Goal: Transaction & Acquisition: Purchase product/service

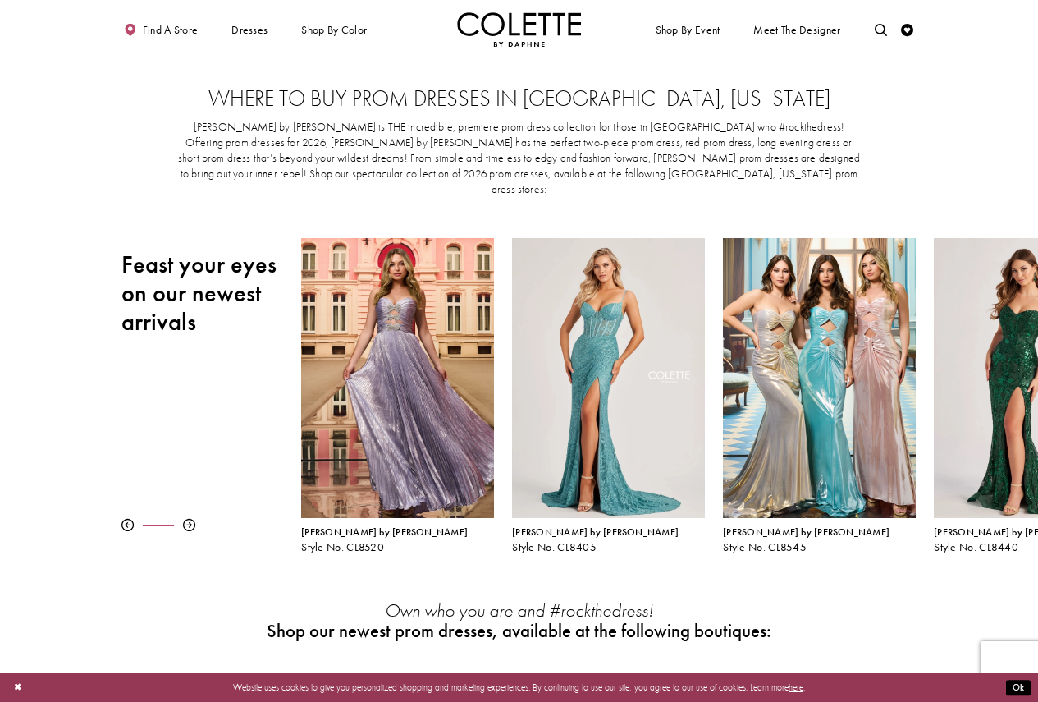
click at [80, 117] on section "Where to buy prom dresses in [GEOGRAPHIC_DATA], [US_STATE] [PERSON_NAME] by [PE…" at bounding box center [519, 148] width 1038 height 179
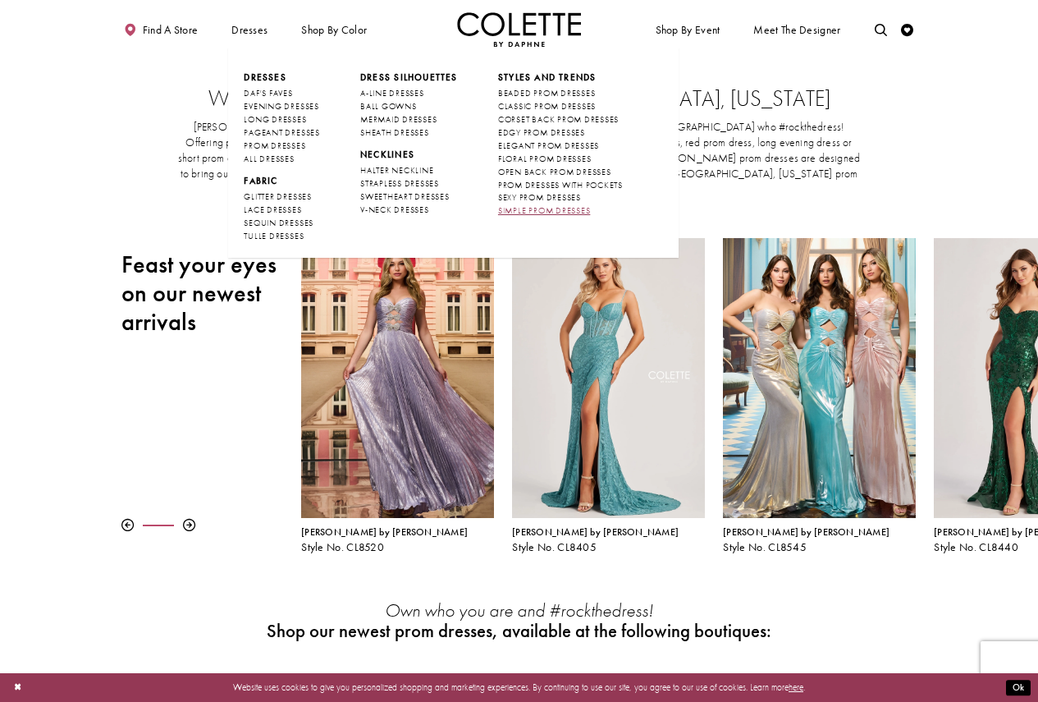
click at [544, 213] on span "SIMPLE PROM DRESSES" at bounding box center [544, 210] width 92 height 11
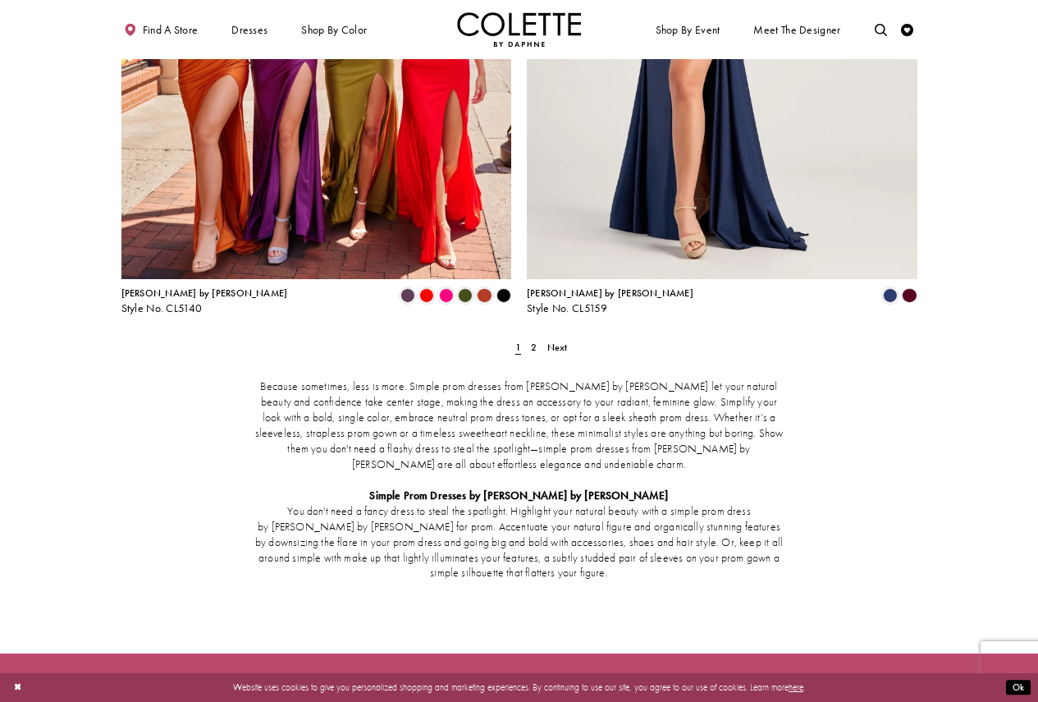
scroll to position [2297, 0]
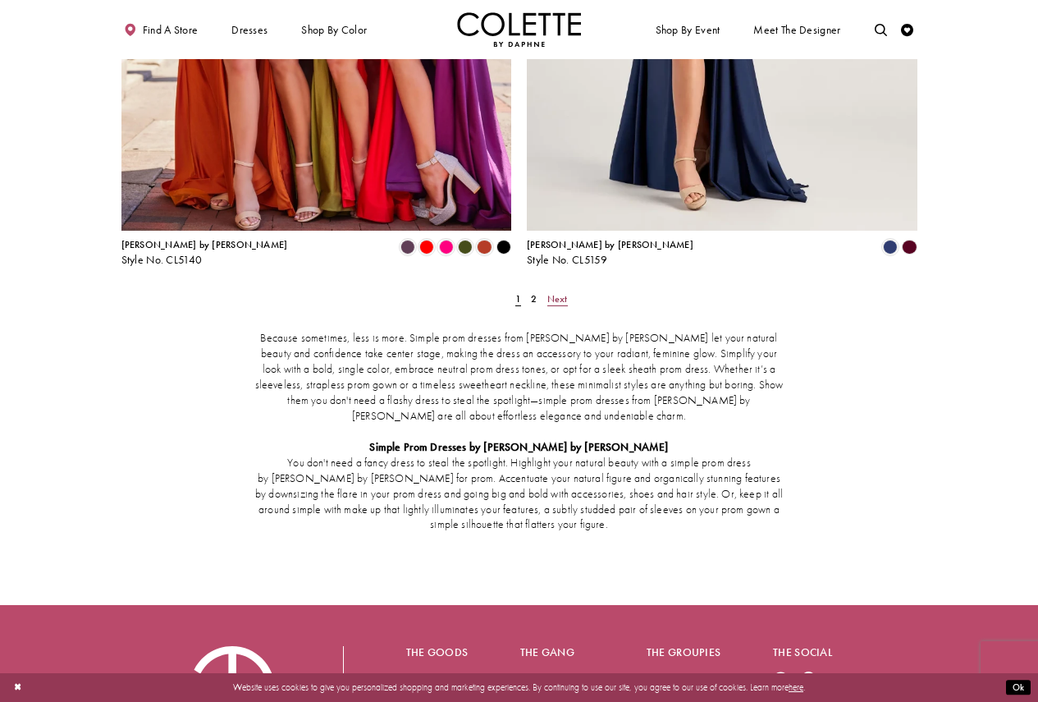
click at [556, 292] on span "Next" at bounding box center [557, 298] width 21 height 13
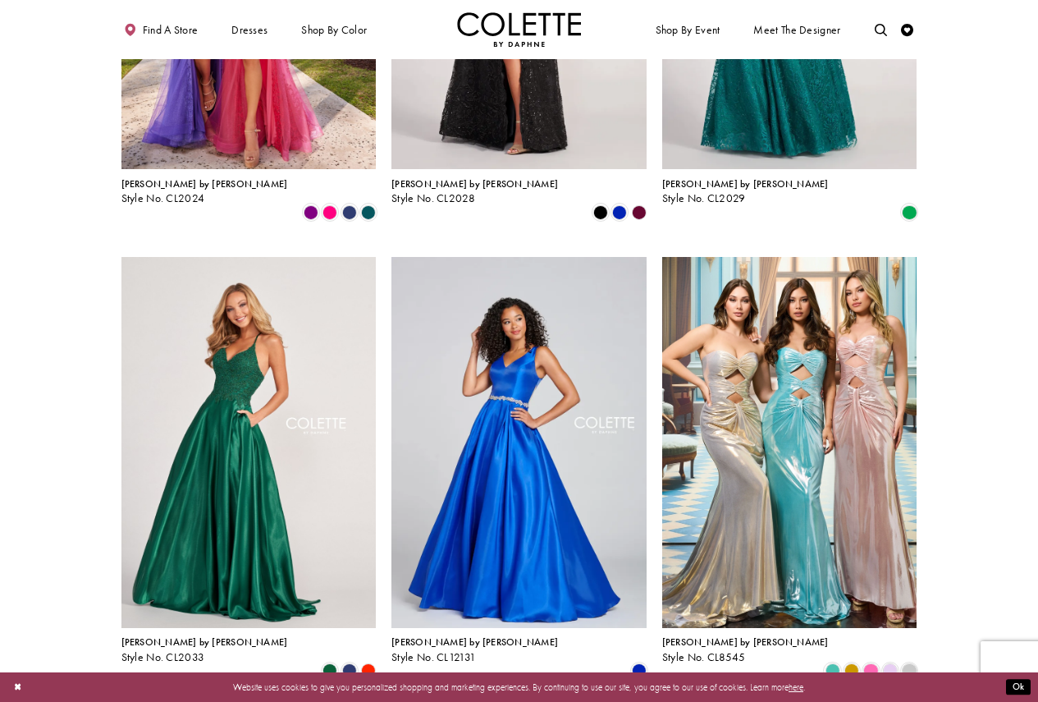
scroll to position [888, 0]
